Goal: Check status: Check status

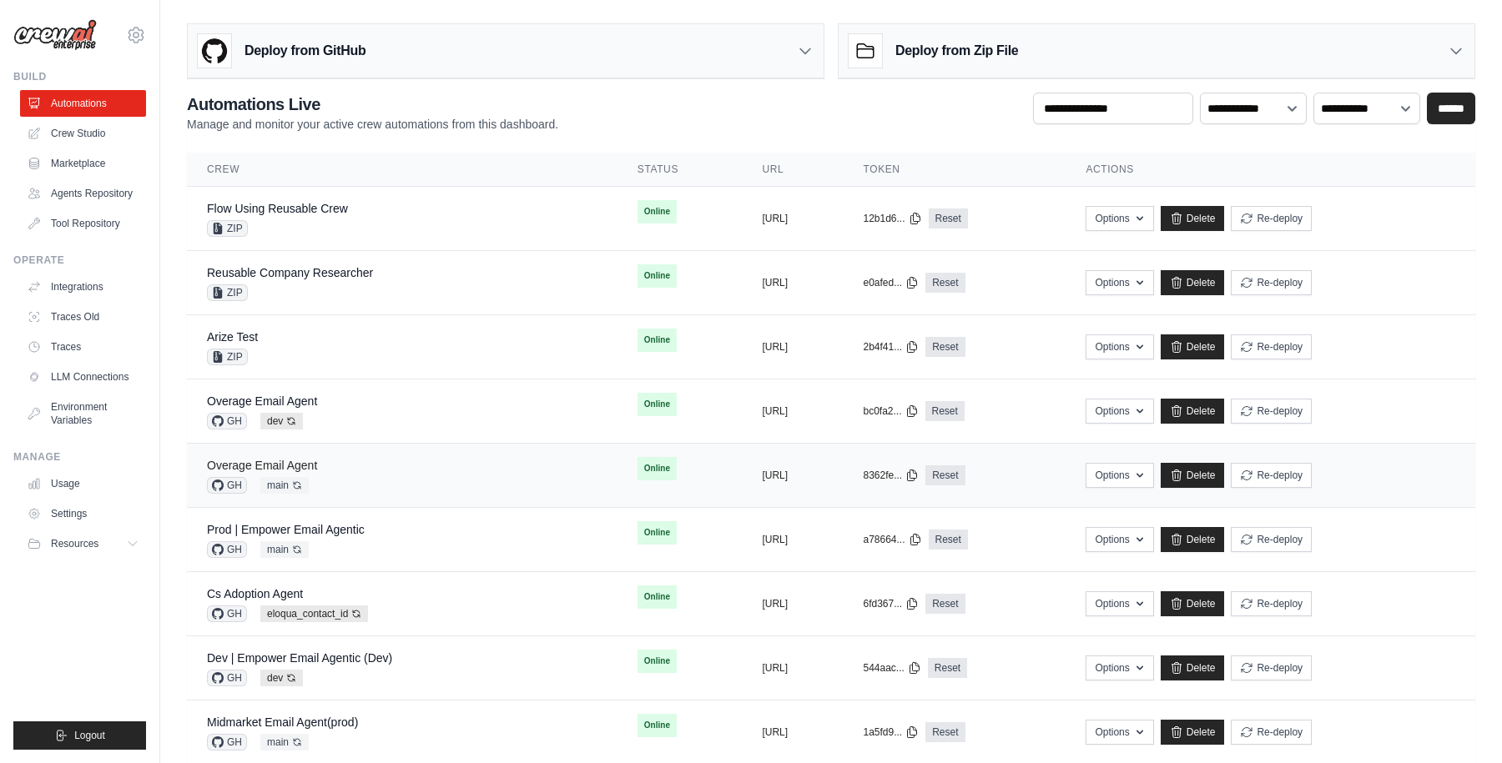
click at [285, 465] on link "Overage Email Agent" at bounding box center [262, 465] width 110 height 13
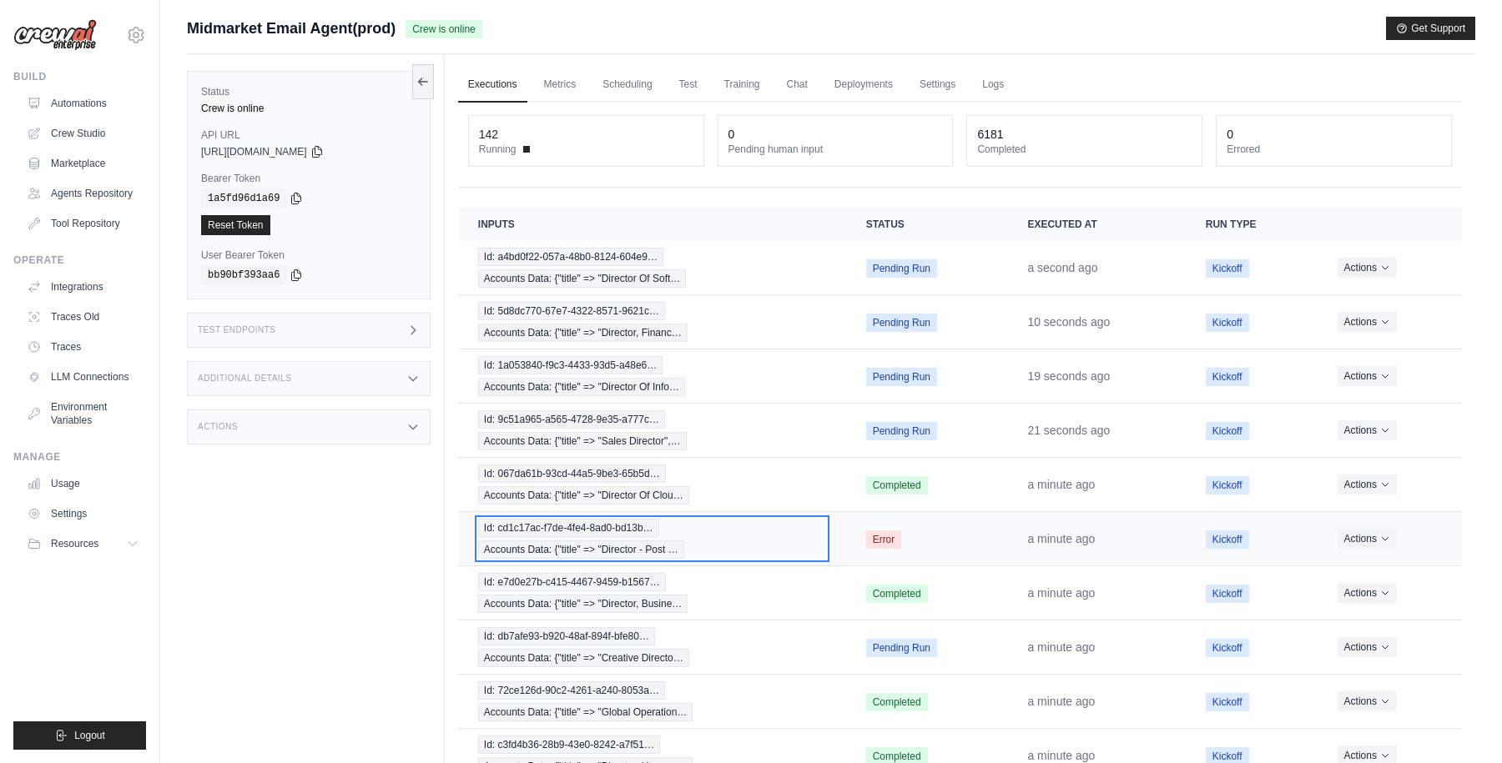
click at [761, 534] on div "Id: cd1c17ac-f7de-4fe4-8ad0-bd13b… Accounts Data: {"title" => "Director - Post …" at bounding box center [652, 539] width 348 height 40
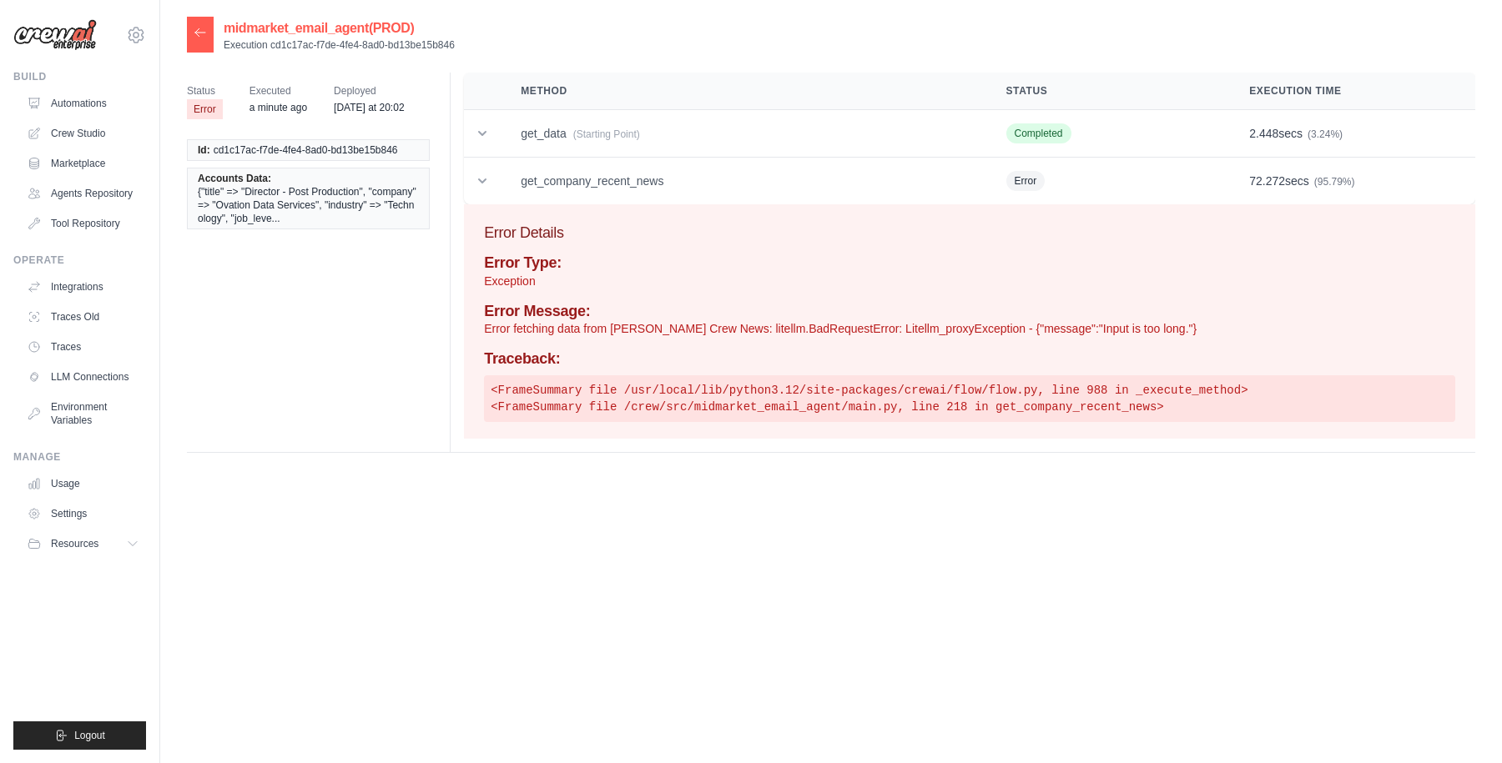
click at [199, 32] on icon at bounding box center [200, 32] width 13 height 13
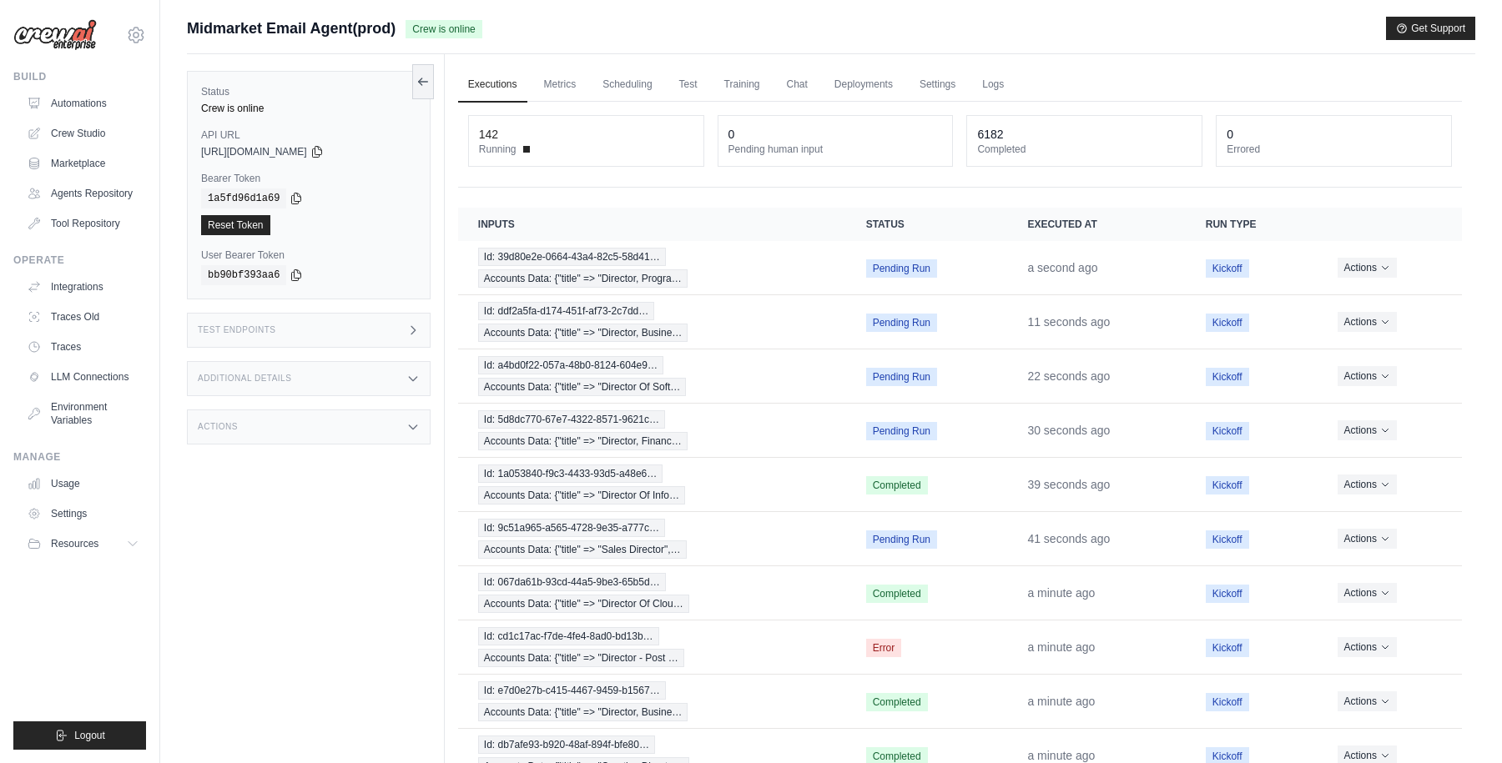
click at [1101, 21] on div "Midmarket Email Agent(prod) Crew is online Get Support" at bounding box center [831, 28] width 1288 height 23
